Goal: Check status: Check status

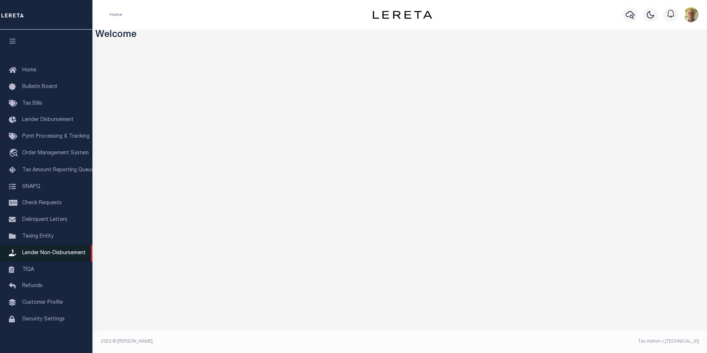
click at [61, 254] on span "Lender Non-Disbursement" at bounding box center [54, 252] width 64 height 5
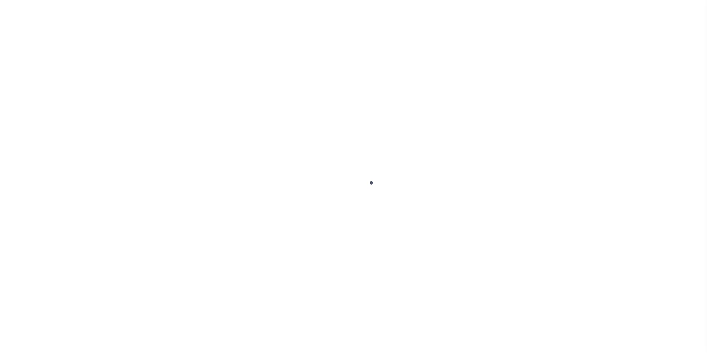
select select
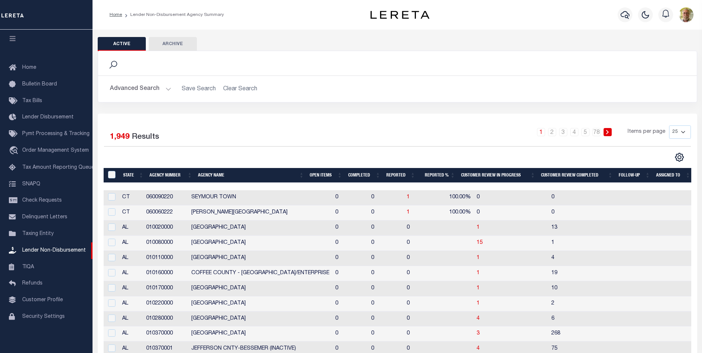
click at [168, 88] on button "Advanced Search" at bounding box center [140, 89] width 61 height 14
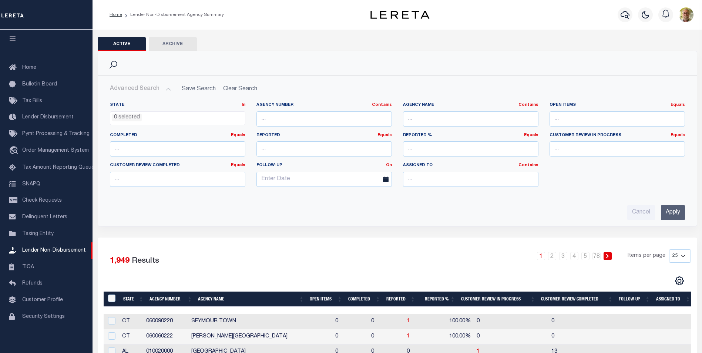
click at [674, 209] on input "Apply" at bounding box center [673, 212] width 24 height 15
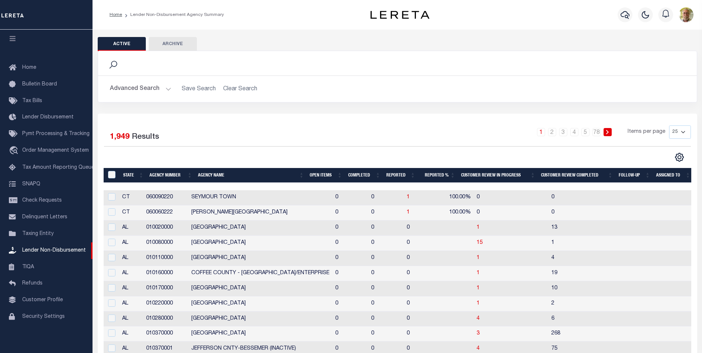
click at [317, 173] on th "Open Items" at bounding box center [326, 175] width 38 height 15
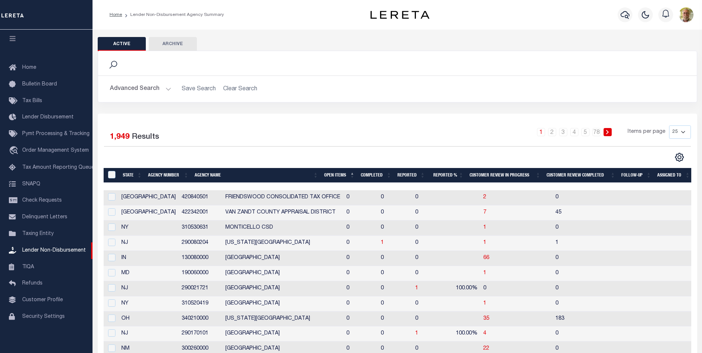
click at [336, 173] on th "Open Items" at bounding box center [339, 175] width 37 height 15
